Goal: Check status

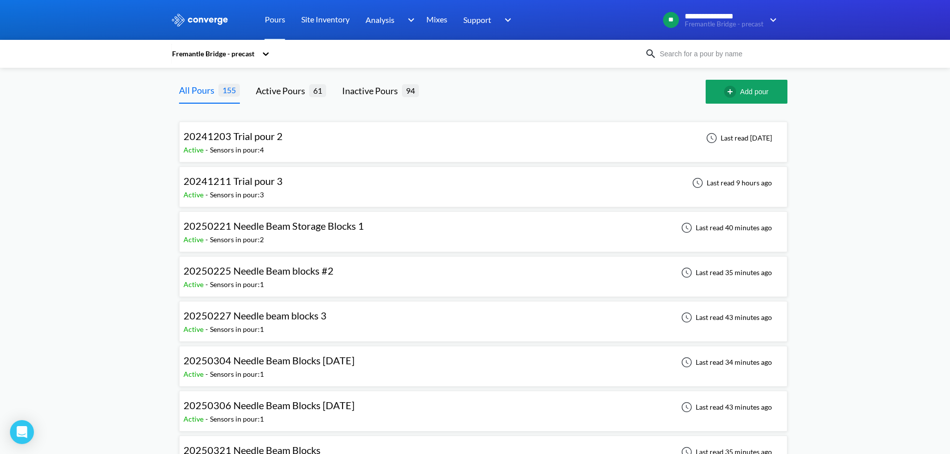
click at [743, 56] on input at bounding box center [717, 53] width 121 height 11
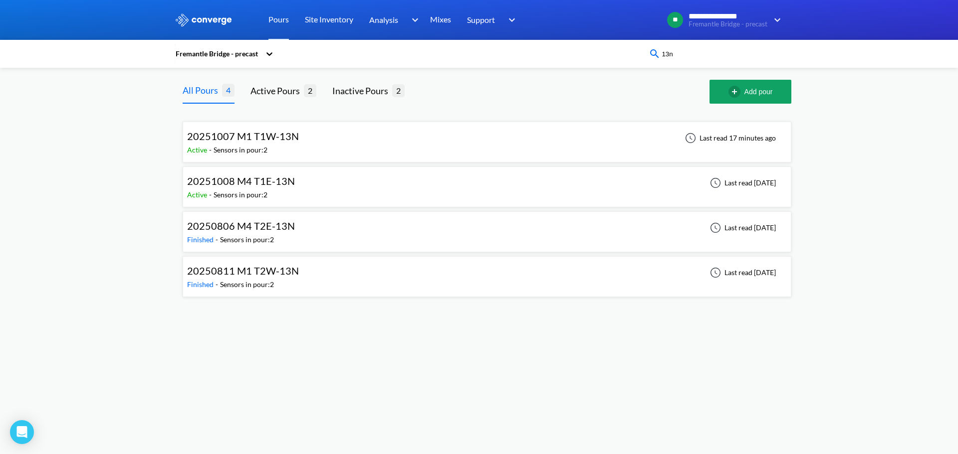
type input "13n"
click at [301, 134] on div "20251007 M1 T1W-13N Active - Sensors in pour: 2 Last read 17 minutes ago" at bounding box center [487, 142] width 600 height 32
